Goal: Task Accomplishment & Management: Use online tool/utility

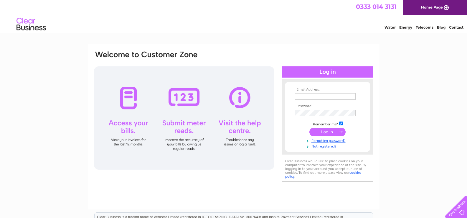
type input "[EMAIL_ADDRESS][DOMAIN_NAME]"
click at [330, 132] on input "submit" at bounding box center [328, 132] width 36 height 8
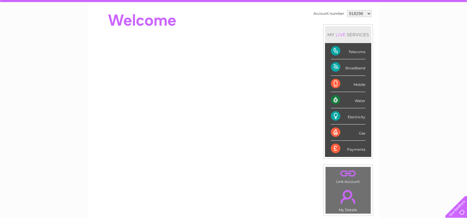
scroll to position [44, 0]
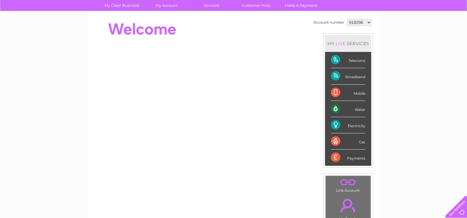
click at [336, 128] on div "Electricity" at bounding box center [348, 125] width 34 height 16
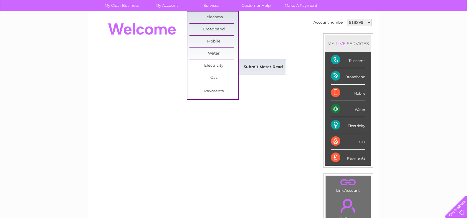
click at [246, 66] on link "Submit Meter Read" at bounding box center [263, 67] width 49 height 12
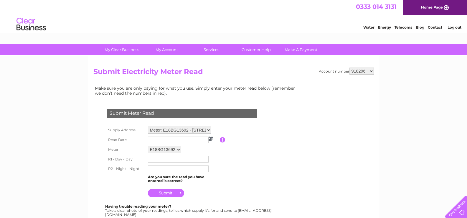
click at [211, 139] on img at bounding box center [211, 139] width 4 height 5
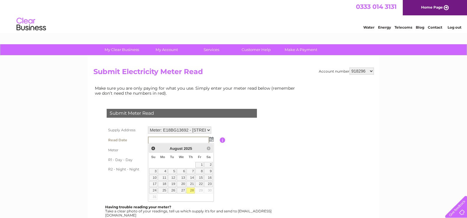
click at [192, 191] on link "28" at bounding box center [191, 191] width 8 height 6
type input "2025/08/28"
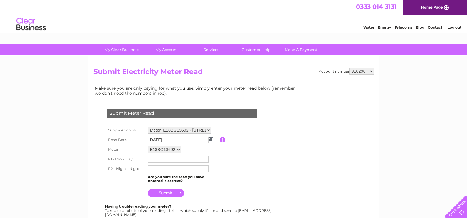
click at [159, 160] on input "text" at bounding box center [178, 159] width 61 height 6
type input "75290"
click at [159, 170] on input "text" at bounding box center [178, 168] width 61 height 7
type input "51054"
click at [171, 195] on input "submit" at bounding box center [166, 193] width 36 height 8
